Goal: Check status: Check status

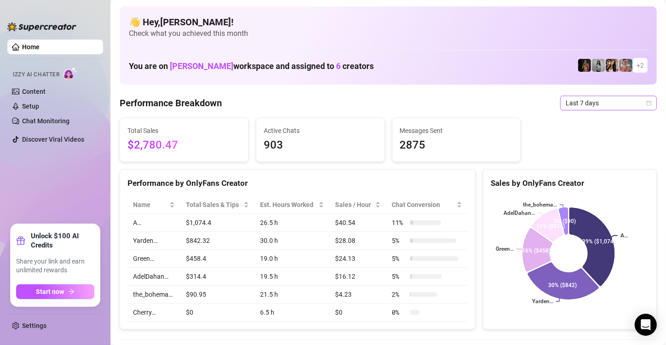
click at [646, 103] on icon "calendar" at bounding box center [649, 103] width 6 height 6
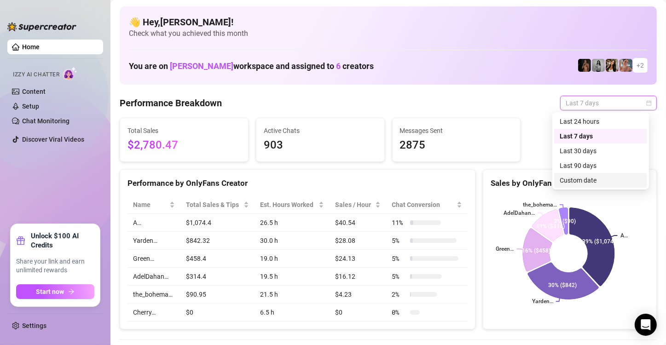
click at [615, 183] on div "Custom date" at bounding box center [601, 180] width 82 height 10
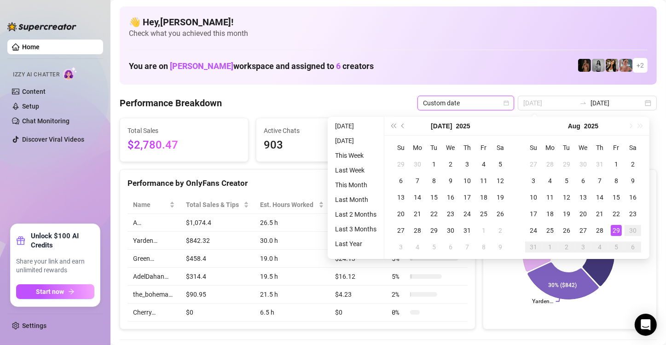
type input "[DATE]"
click at [619, 234] on div "29" at bounding box center [616, 230] width 11 height 11
click at [618, 230] on div "29" at bounding box center [616, 230] width 11 height 11
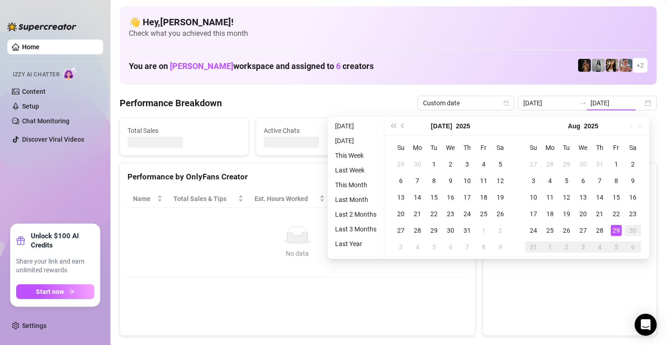
type input "[DATE]"
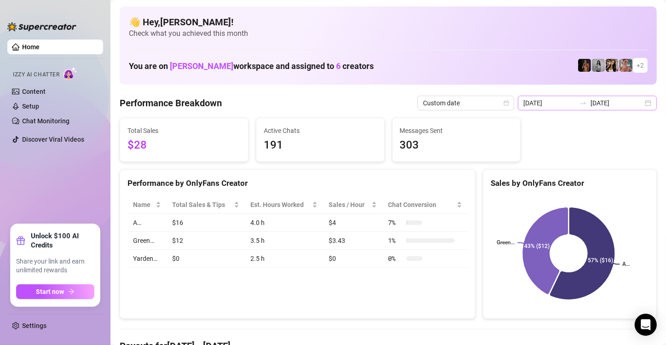
click at [642, 105] on div "[DATE] [DATE]" at bounding box center [587, 103] width 139 height 15
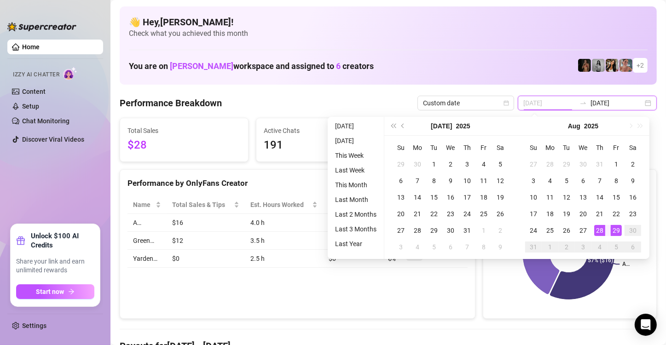
type input "[DATE]"
click at [604, 229] on div "28" at bounding box center [599, 230] width 11 height 11
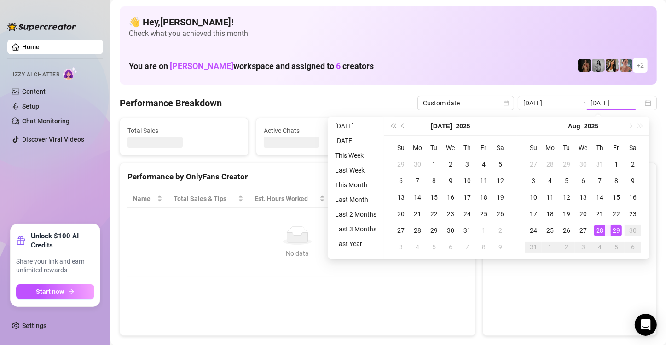
type input "[DATE]"
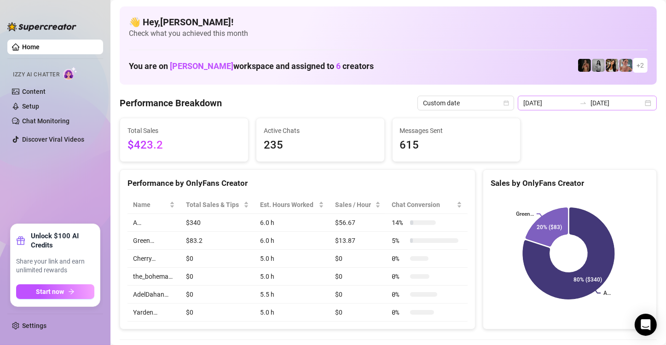
click at [637, 103] on div "[DATE] [DATE]" at bounding box center [587, 103] width 139 height 15
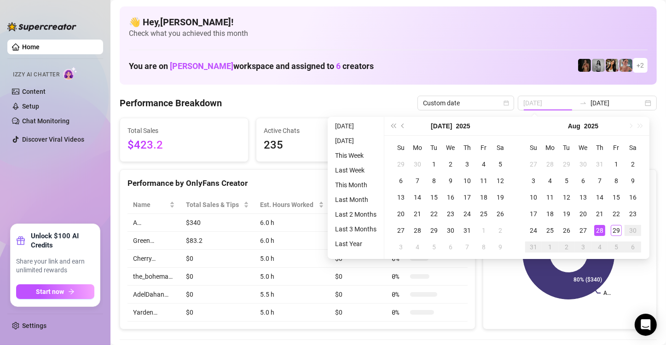
click at [601, 232] on div "28" at bounding box center [599, 230] width 11 height 11
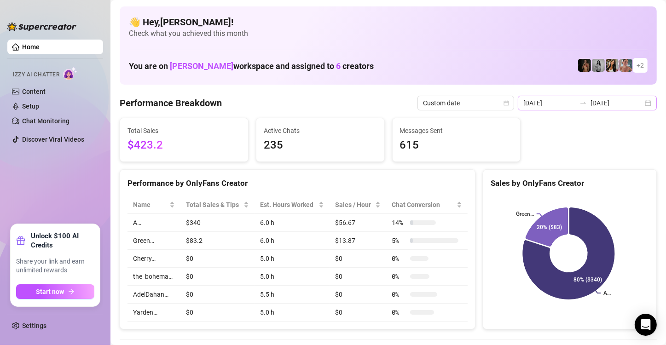
click at [640, 105] on div "[DATE] [DATE]" at bounding box center [587, 103] width 139 height 15
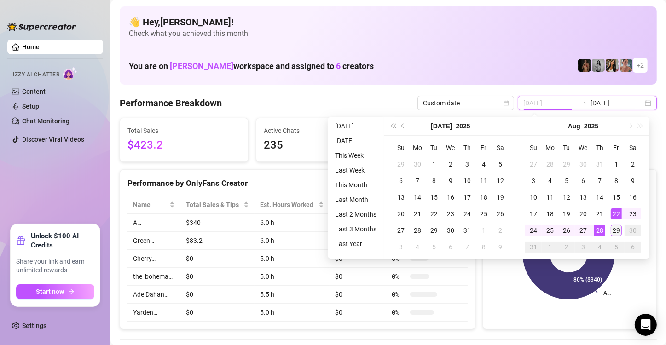
type input "[DATE]"
click at [613, 230] on div "29" at bounding box center [616, 230] width 11 height 11
click at [615, 231] on div "29" at bounding box center [616, 230] width 11 height 11
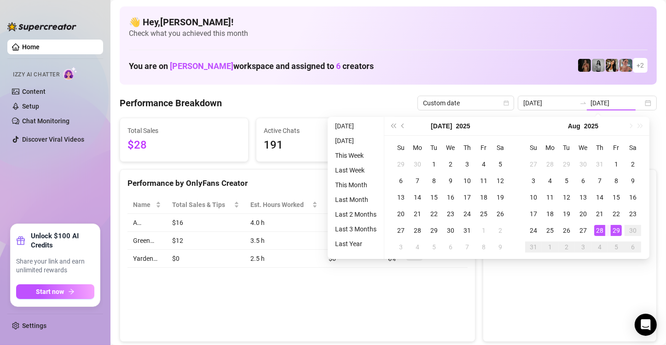
type input "[DATE]"
